Goal: Task Accomplishment & Management: Complete application form

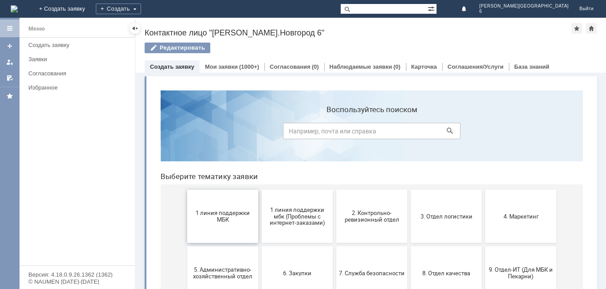
click at [204, 220] on span "1 линия поддержки МБК" at bounding box center [223, 216] width 66 height 13
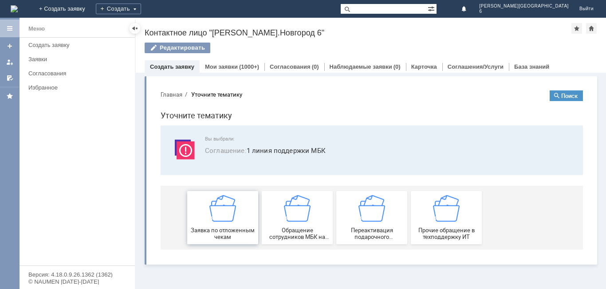
click at [219, 210] on img at bounding box center [222, 208] width 27 height 27
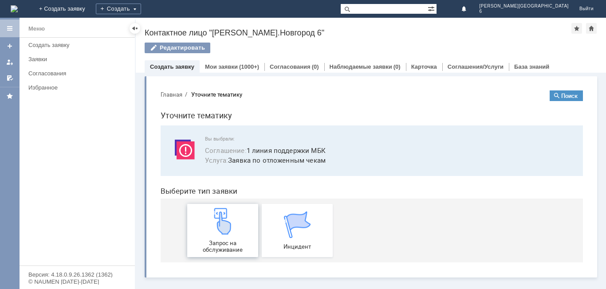
click at [246, 213] on div "Запрос на обслуживание" at bounding box center [223, 230] width 66 height 45
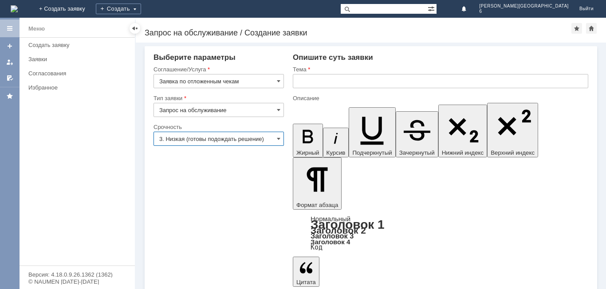
click at [258, 143] on input "3. Низкая (готовы подождать решение)" at bounding box center [218, 139] width 130 height 14
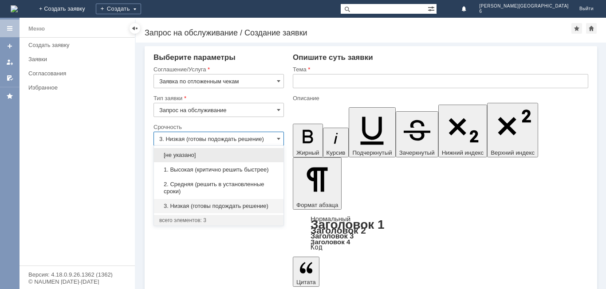
drag, startPoint x: 246, startPoint y: 181, endPoint x: 278, endPoint y: 155, distance: 41.6
click at [246, 182] on span "2. Средняя (решить в установленные сроки)" at bounding box center [218, 188] width 119 height 14
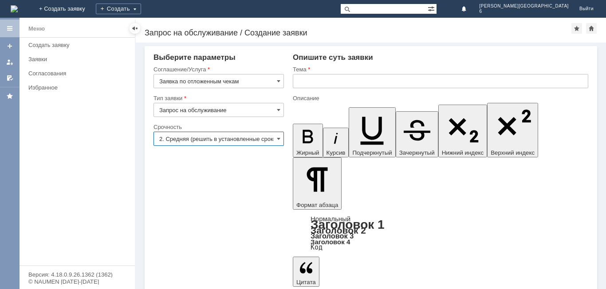
click at [362, 83] on input "text" at bounding box center [440, 81] width 295 height 14
type input "2. Средняя (решить в установленные сроки)"
type input "отл чек"
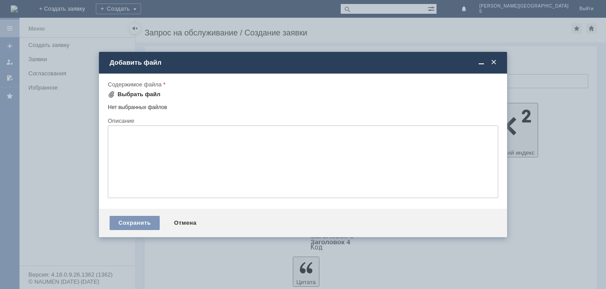
click at [131, 96] on div "Выбрать файл" at bounding box center [139, 94] width 43 height 7
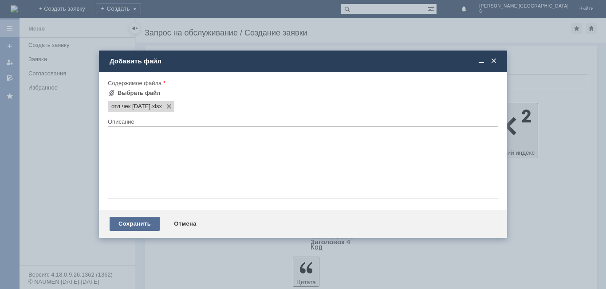
click at [130, 222] on div "Сохранить" at bounding box center [135, 224] width 50 height 14
